Goal: Transaction & Acquisition: Purchase product/service

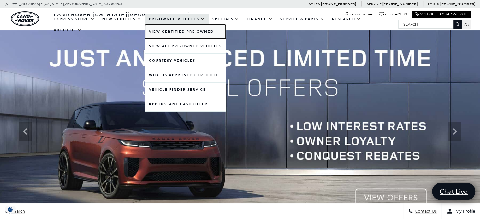
click at [194, 32] on link "View Certified Pre-Owned" at bounding box center [185, 32] width 80 height 14
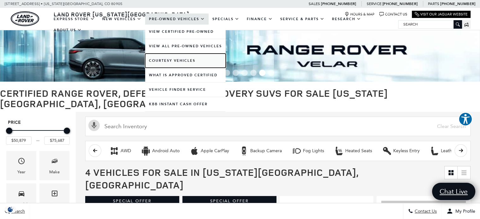
click at [177, 60] on link "Courtesy Vehicles" at bounding box center [185, 61] width 80 height 14
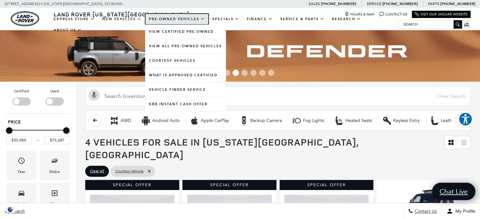
click at [201, 17] on link "Pre-Owned Vehicles" at bounding box center [176, 19] width 63 height 11
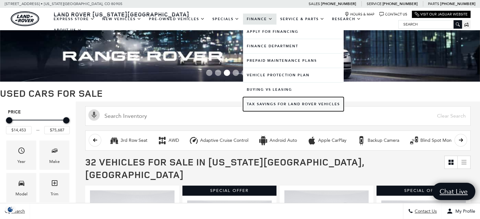
click at [269, 102] on link "Tax Savings for Land Rover Vehicles" at bounding box center [293, 104] width 101 height 14
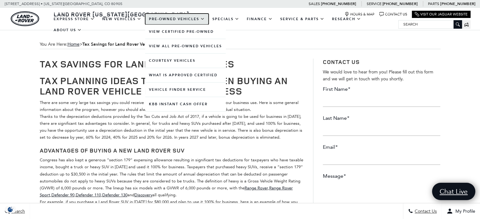
click at [202, 20] on link "Pre-Owned Vehicles" at bounding box center [176, 19] width 63 height 11
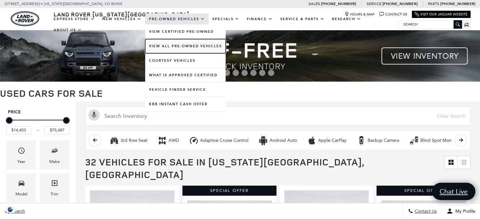
click at [176, 46] on link "View All Pre-Owned Vehicles" at bounding box center [185, 46] width 80 height 14
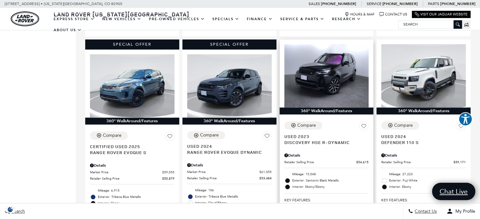
scroll to position [600, 0]
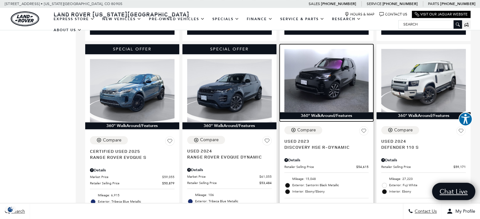
click at [313, 74] on img at bounding box center [326, 80] width 85 height 63
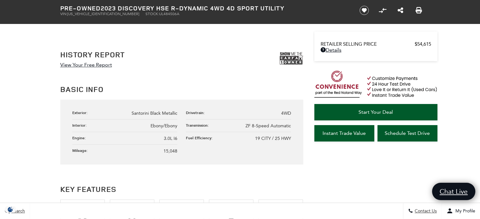
scroll to position [316, 0]
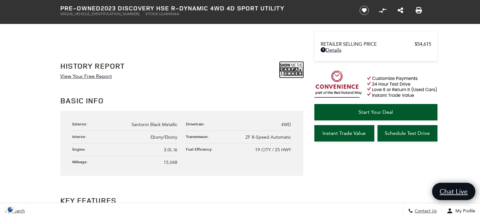
click at [293, 70] on img at bounding box center [292, 70] width 24 height 16
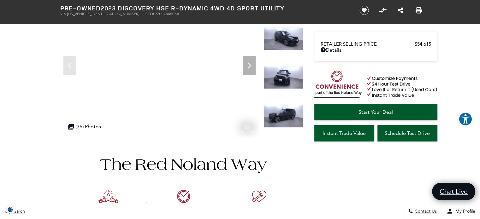
scroll to position [95, 0]
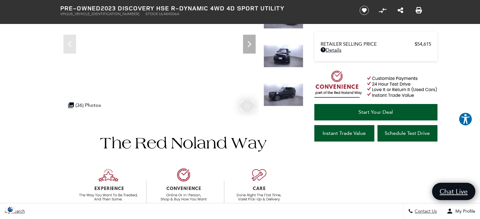
click at [116, 101] on div ".cls-1, .cls-3 { fill: #c50033; } .cls-1 { clip-rule: evenodd; } .cls-2 { clip-…" at bounding box center [92, 105] width 55 height 12
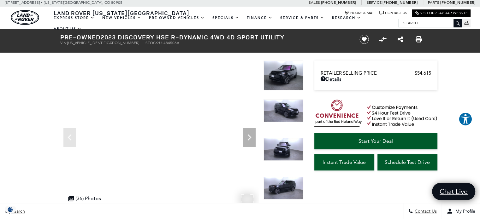
scroll to position [0, 0]
